Goal: Task Accomplishment & Management: Manage account settings

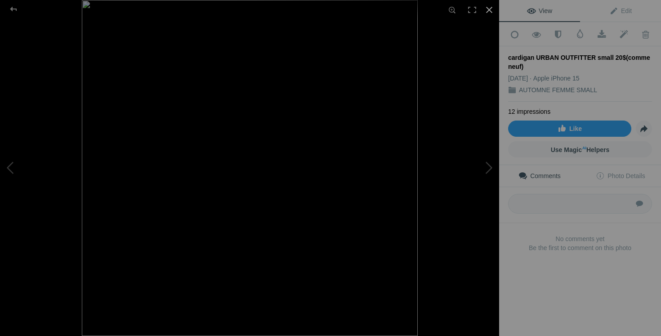
click at [490, 7] on div at bounding box center [489, 10] width 20 height 20
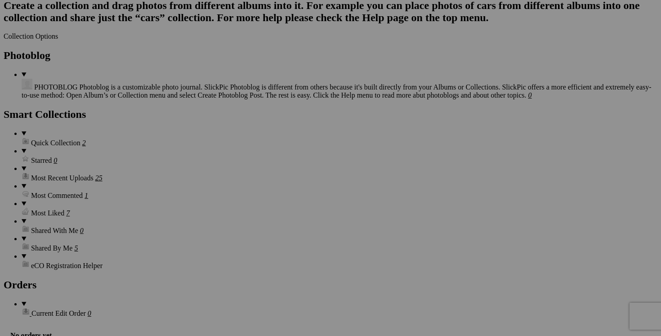
scroll to position [1171, 0]
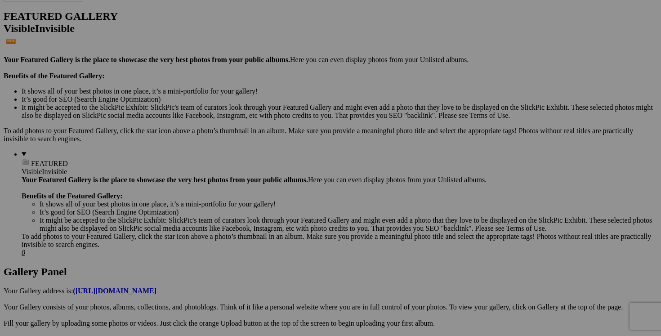
scroll to position [0, 0]
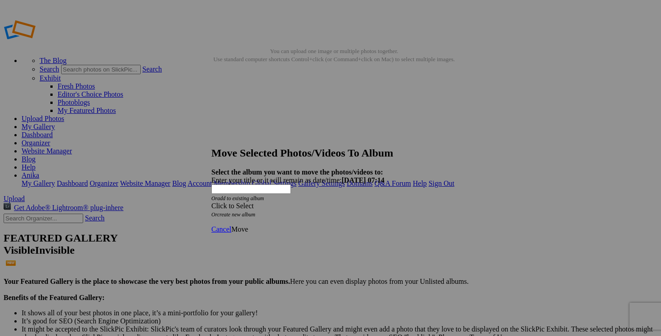
click at [211, 202] on span at bounding box center [211, 206] width 0 height 8
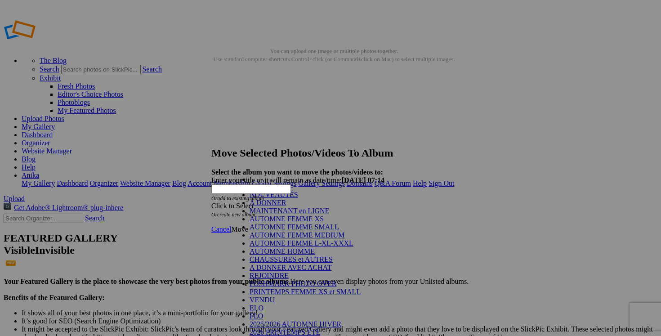
scroll to position [133, 0]
click at [275, 296] on link "VENDU" at bounding box center [262, 300] width 25 height 8
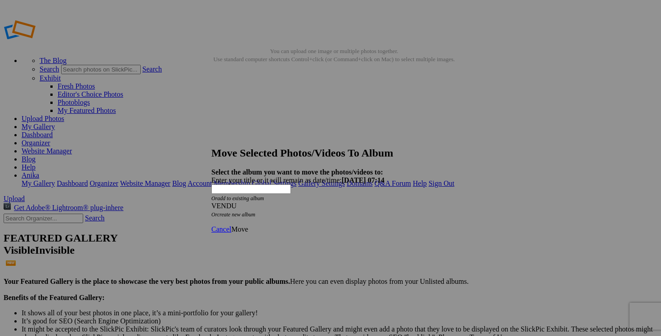
click at [248, 225] on link "Move" at bounding box center [239, 229] width 17 height 8
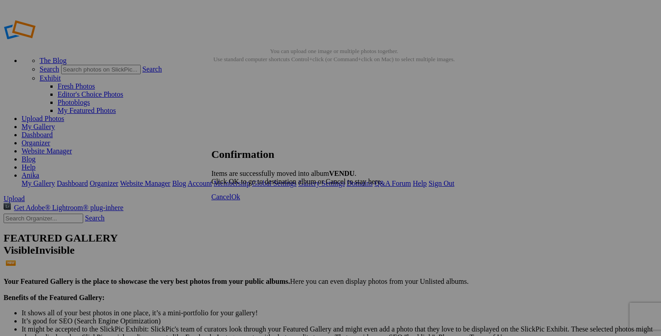
click at [231, 201] on span "Cancel" at bounding box center [221, 197] width 20 height 8
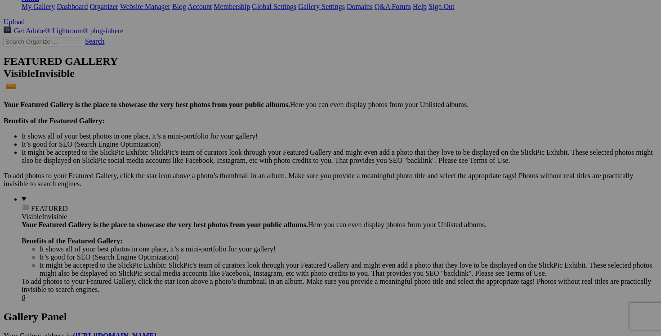
scroll to position [179, 0]
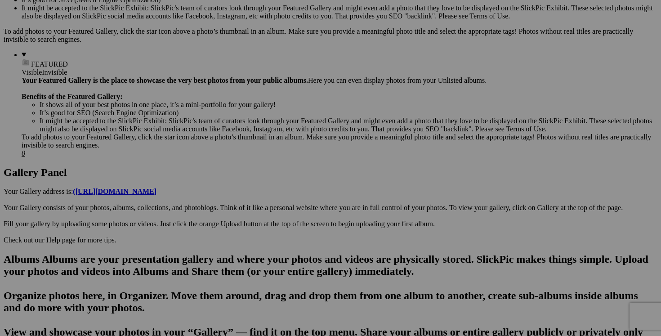
scroll to position [322, 0]
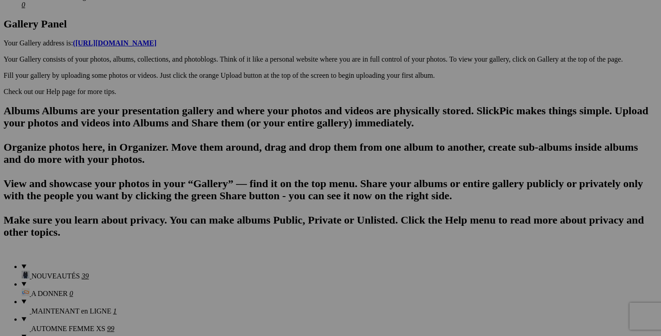
scroll to position [474, 0]
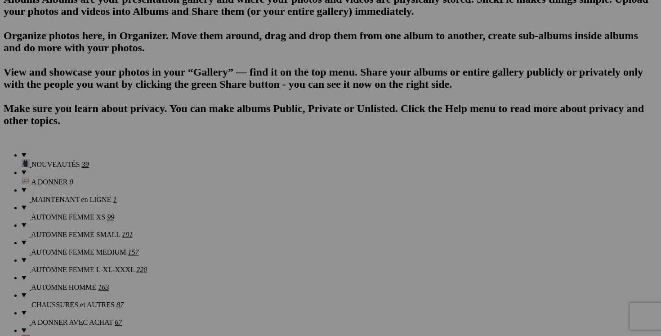
scroll to position [598, 0]
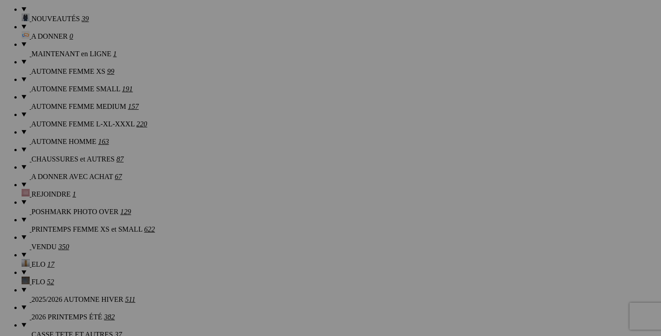
scroll to position [735, 0]
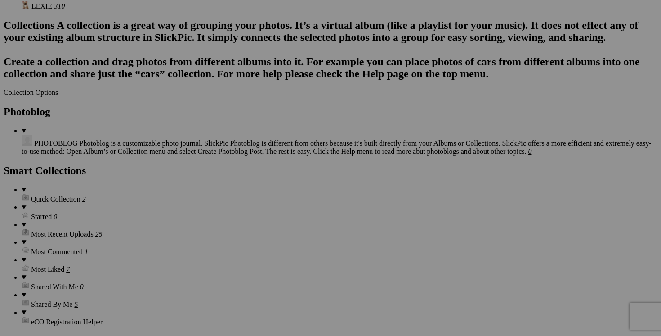
scroll to position [1099, 0]
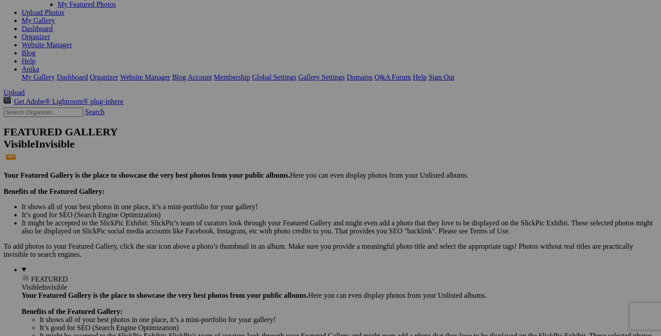
scroll to position [0, 0]
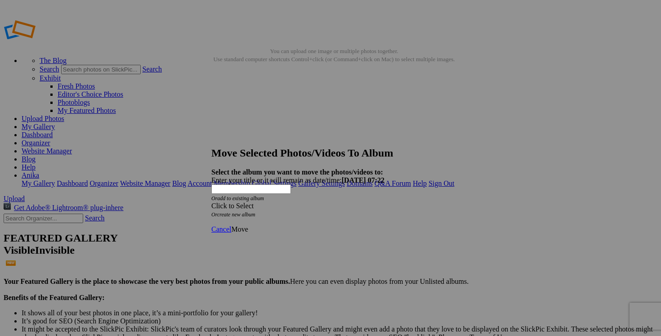
click at [384, 202] on div "Click to Select" at bounding box center [330, 206] width 238 height 8
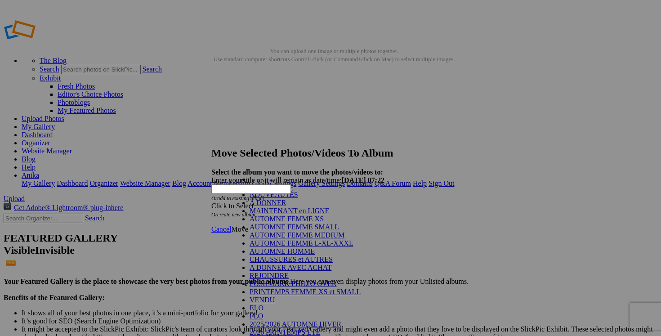
scroll to position [132, 0]
click at [272, 296] on link "VENDU" at bounding box center [262, 300] width 25 height 8
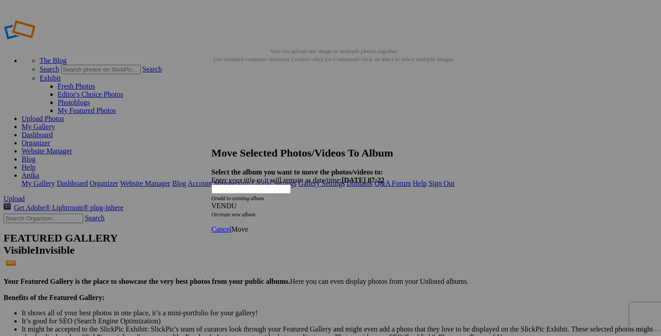
click at [248, 225] on span "Move" at bounding box center [239, 229] width 17 height 8
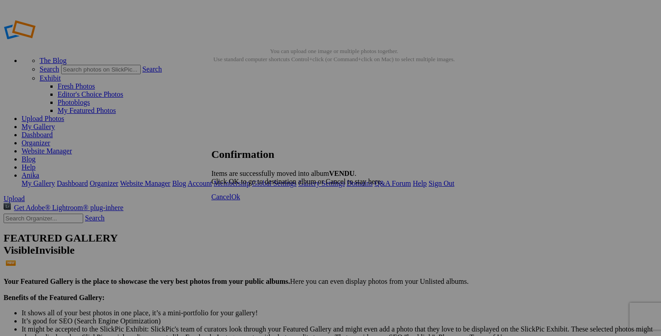
click at [231, 201] on span "Cancel" at bounding box center [221, 197] width 20 height 8
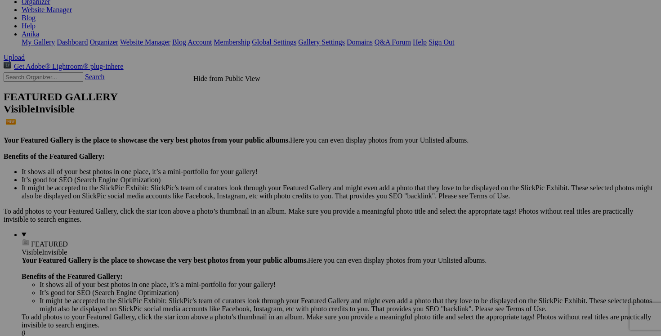
scroll to position [0, 0]
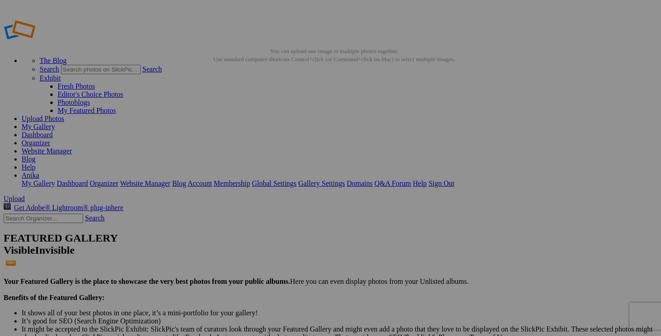
click at [53, 131] on link "Dashboard" at bounding box center [37, 135] width 31 height 8
